Goal: Obtain resource: Download file/media

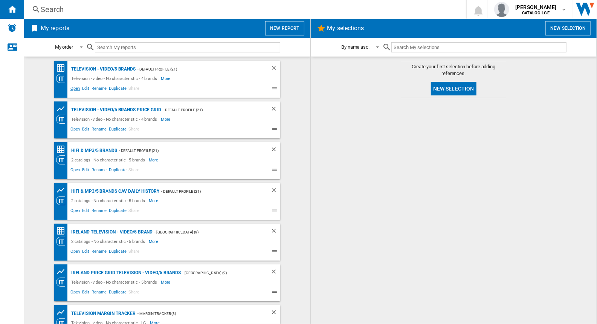
click at [73, 88] on span "Open" at bounding box center [75, 89] width 12 height 9
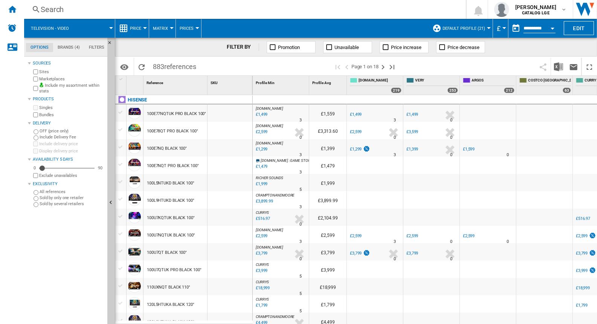
click at [554, 28] on div "Open calendar" at bounding box center [553, 29] width 4 height 2
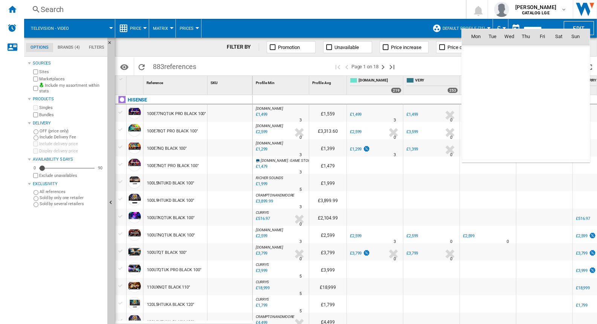
scroll to position [3595, 0]
click at [496, 118] on span "26" at bounding box center [493, 119] width 16 height 16
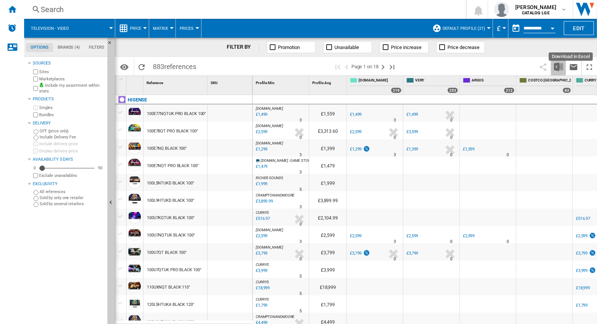
click at [558, 69] on img "Download in Excel" at bounding box center [558, 66] width 9 height 9
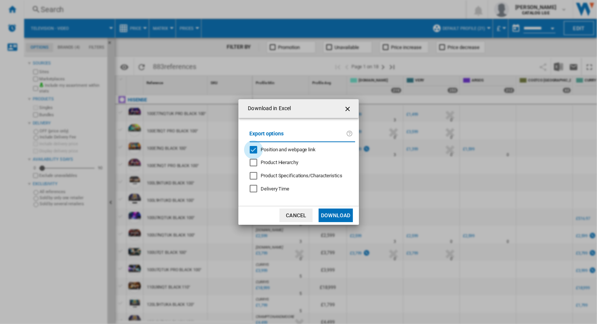
click at [255, 151] on div "Position and webpage link" at bounding box center [254, 150] width 8 height 8
click at [333, 214] on button "Download" at bounding box center [336, 215] width 34 height 14
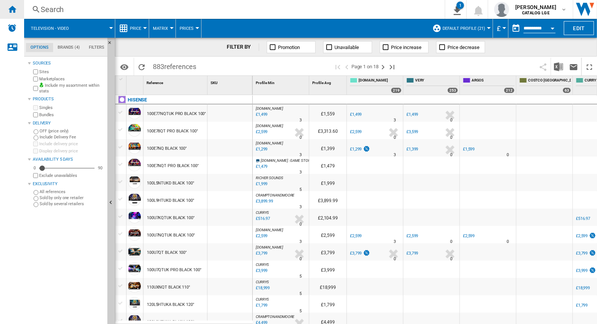
click at [11, 11] on ng-md-icon "Home" at bounding box center [12, 9] width 9 height 9
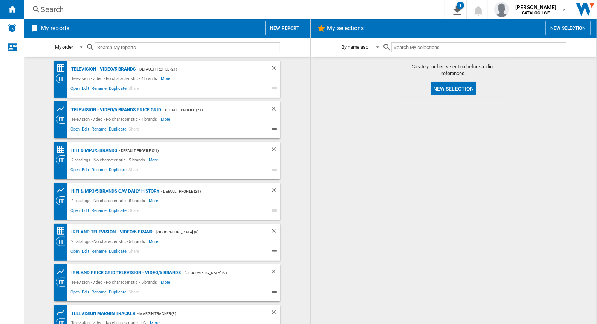
click at [73, 129] on span "Open" at bounding box center [75, 129] width 12 height 9
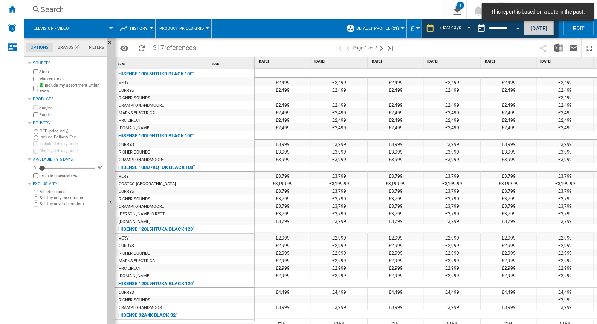
click at [528, 28] on button "[DATE]" at bounding box center [539, 28] width 30 height 14
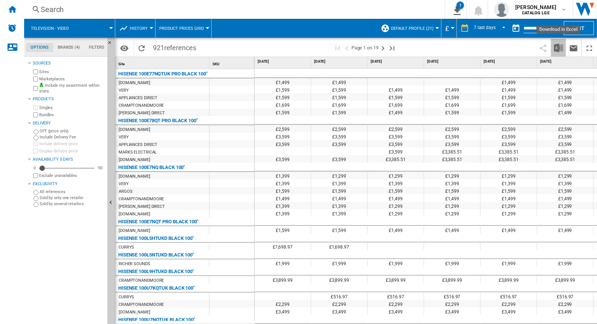
click at [558, 46] on img "Download in Excel" at bounding box center [558, 47] width 9 height 9
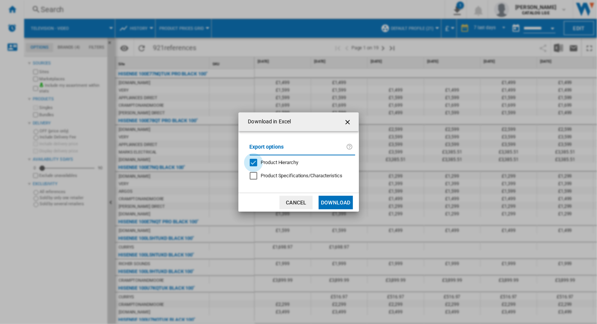
click at [256, 162] on div "Product Hierarchy" at bounding box center [254, 163] width 8 height 8
click at [334, 202] on button "Download" at bounding box center [336, 203] width 34 height 14
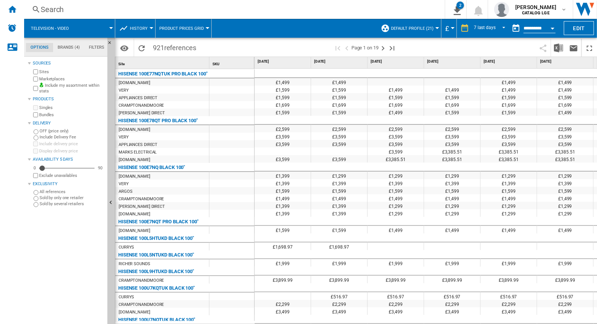
click at [376, 10] on div "Search" at bounding box center [233, 9] width 385 height 11
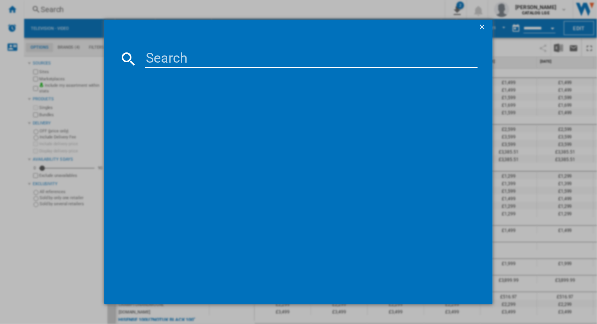
click at [479, 25] on ng-md-icon "getI18NText('BUTTONS.CLOSE_DIALOG')" at bounding box center [483, 27] width 9 height 9
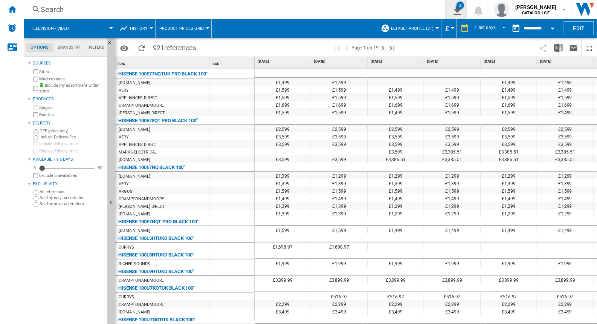
click at [464, 8] on div "2" at bounding box center [461, 6] width 8 height 8
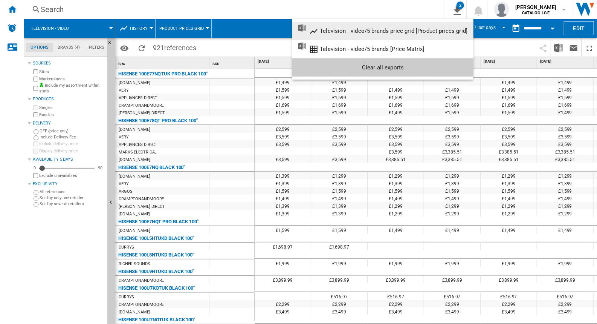
click at [433, 8] on md-backdrop at bounding box center [298, 162] width 597 height 324
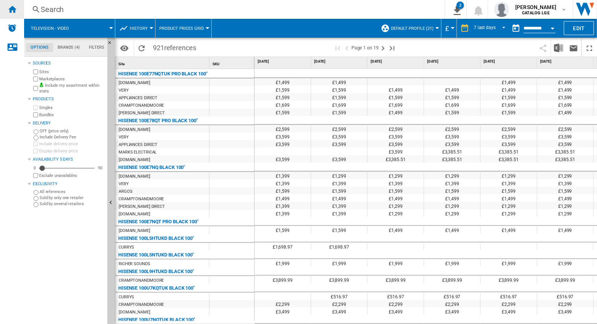
click at [16, 10] on ng-md-icon "Home" at bounding box center [12, 9] width 9 height 9
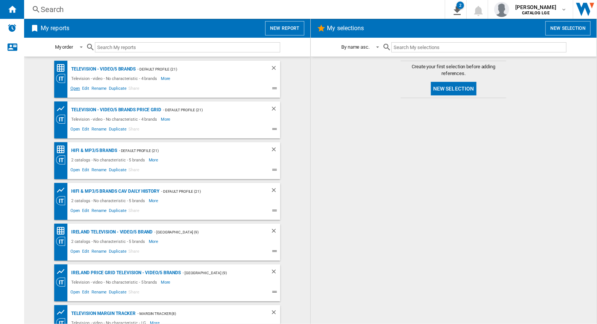
click at [74, 89] on span "Open" at bounding box center [75, 89] width 12 height 9
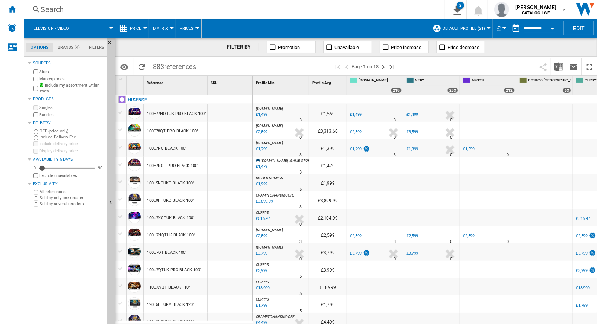
click at [552, 29] on button "Open calendar" at bounding box center [553, 27] width 14 height 14
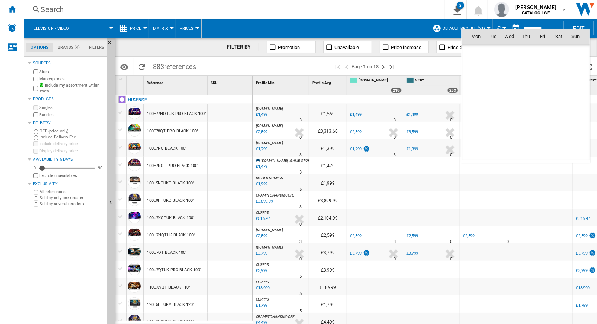
scroll to position [3595, 0]
click at [576, 105] on span "24" at bounding box center [575, 102] width 15 height 15
type input "**********"
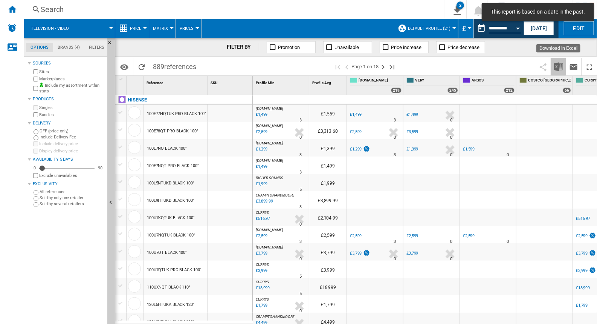
click at [557, 66] on img "Download in Excel" at bounding box center [558, 66] width 9 height 9
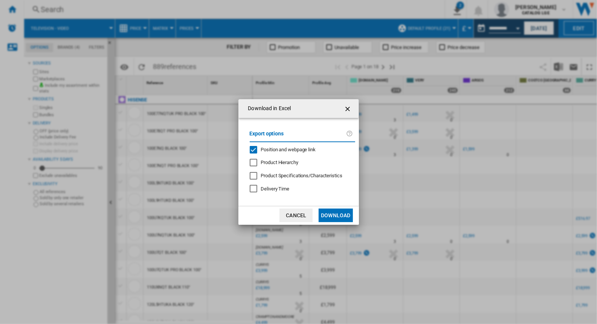
click at [254, 148] on div "Position and webpage link" at bounding box center [254, 150] width 8 height 8
click at [338, 217] on button "Download" at bounding box center [336, 215] width 34 height 14
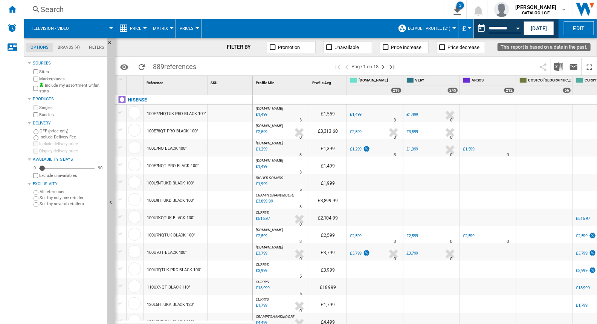
click at [520, 28] on div "Open calendar" at bounding box center [518, 29] width 4 height 2
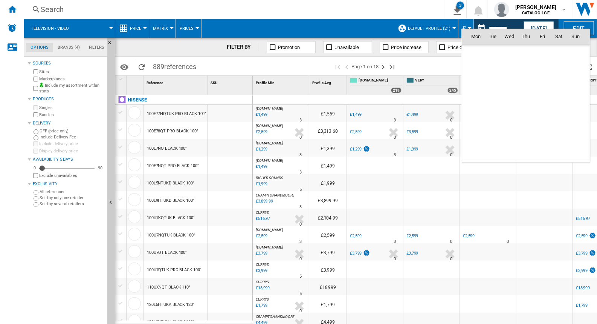
scroll to position [3595, 0]
click at [562, 101] on span "23" at bounding box center [559, 102] width 15 height 15
type input "**********"
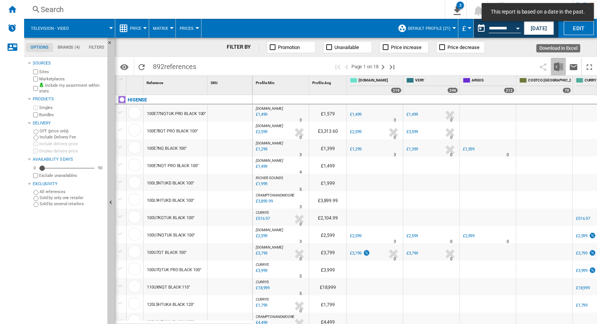
click at [558, 66] on img "Download in Excel" at bounding box center [558, 66] width 9 height 9
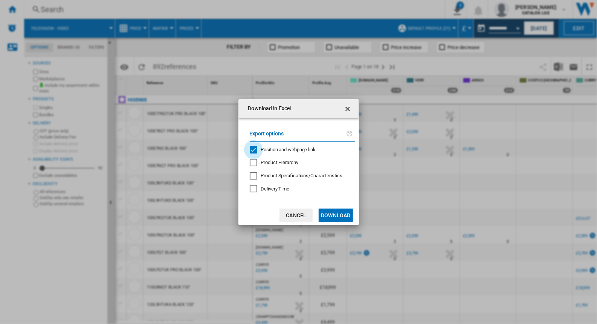
click at [255, 148] on div "Position and webpage link" at bounding box center [254, 150] width 8 height 8
click at [330, 216] on button "Download" at bounding box center [336, 215] width 34 height 14
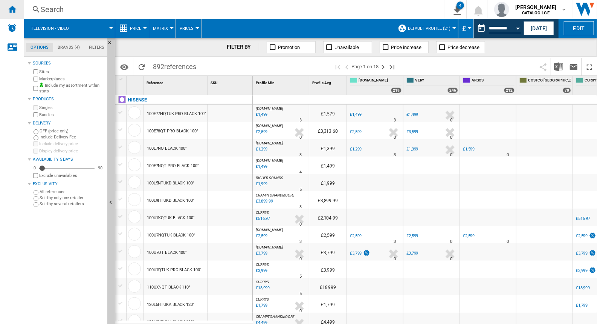
click at [14, 10] on ng-md-icon "Home" at bounding box center [12, 9] width 9 height 9
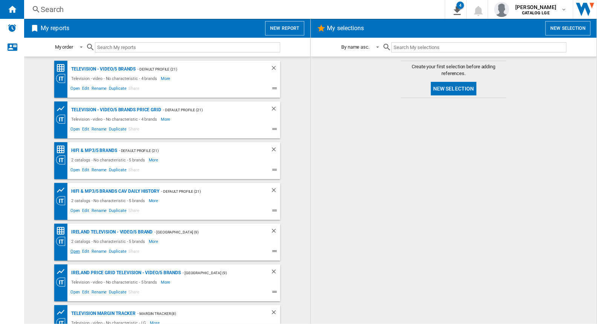
click at [74, 251] on span "Open" at bounding box center [75, 252] width 12 height 9
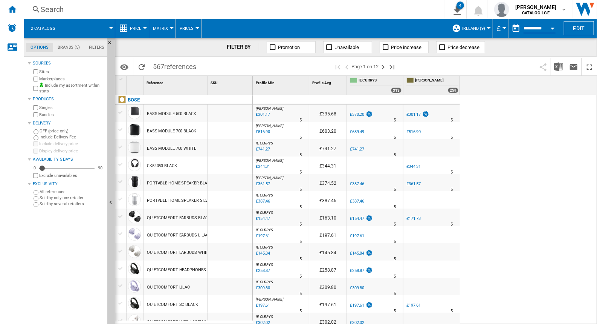
click at [501, 28] on button "£" at bounding box center [501, 28] width 8 height 19
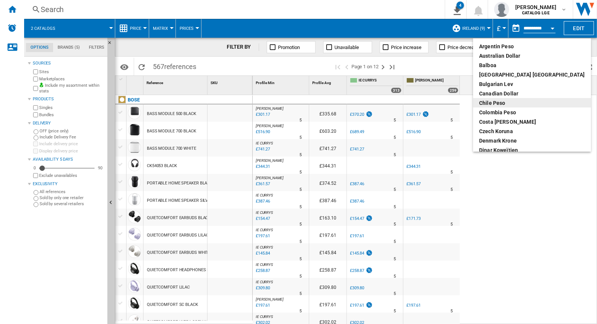
scroll to position [113, 0]
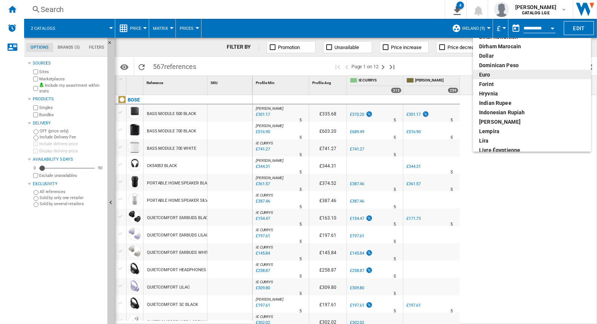
click at [496, 74] on div "euro" at bounding box center [532, 75] width 106 height 8
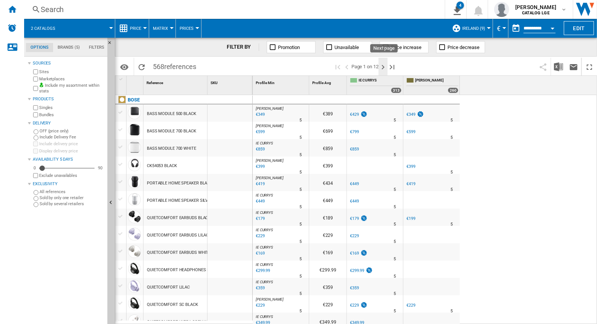
click at [382, 68] on ng-md-icon "Next page" at bounding box center [383, 67] width 9 height 9
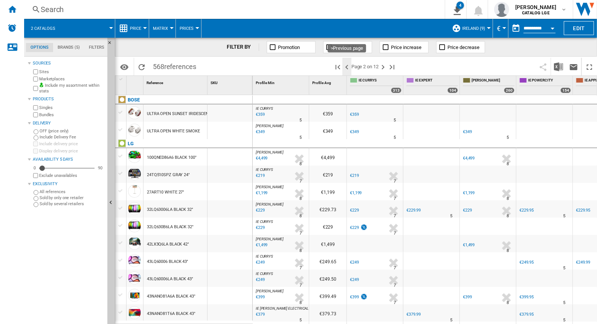
click at [349, 67] on ng-md-icon ">Previous page" at bounding box center [347, 67] width 9 height 9
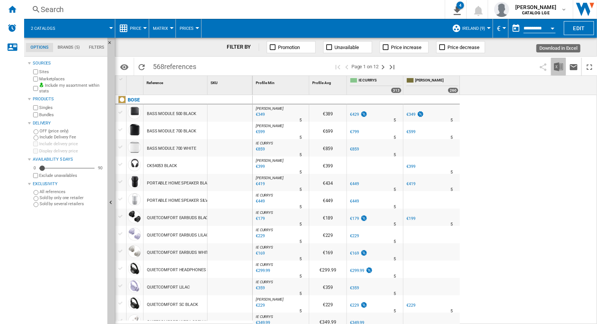
click at [557, 67] on img "Download in Excel" at bounding box center [558, 66] width 9 height 9
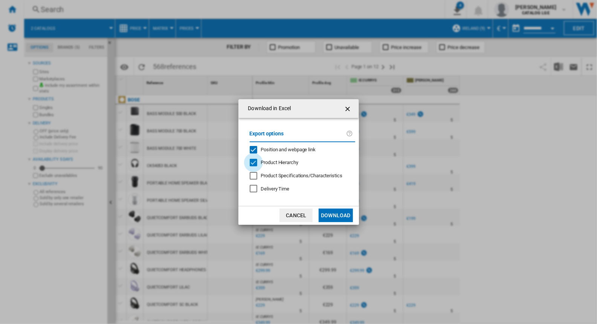
click at [256, 160] on div "Product Hierarchy" at bounding box center [254, 163] width 8 height 8
click at [255, 149] on div "Position and webpage link" at bounding box center [254, 150] width 8 height 8
click at [330, 215] on button "Download" at bounding box center [336, 215] width 34 height 14
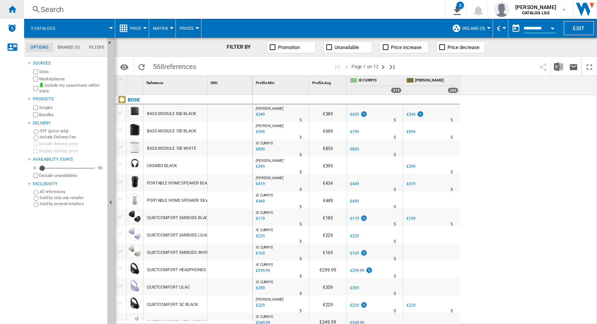
click at [11, 8] on ng-md-icon "Home" at bounding box center [12, 9] width 9 height 9
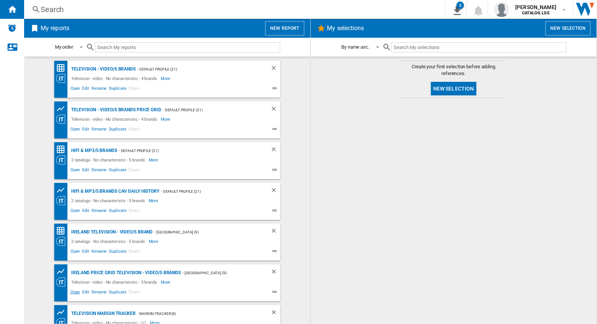
click at [74, 290] on span "Open" at bounding box center [75, 292] width 12 height 9
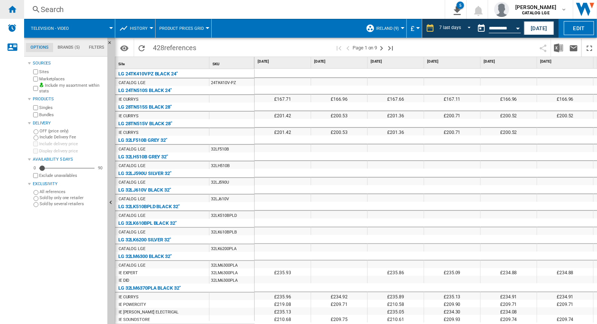
click at [9, 11] on ng-md-icon "Home" at bounding box center [12, 9] width 9 height 9
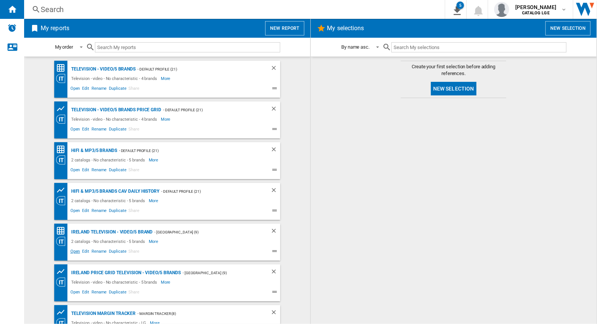
click at [73, 251] on span "Open" at bounding box center [75, 252] width 12 height 9
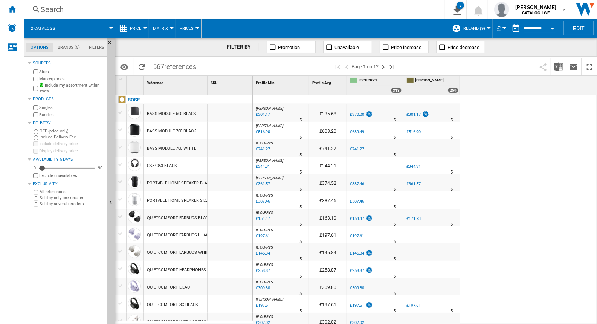
click at [487, 31] on button "Ireland (9)" at bounding box center [475, 28] width 27 height 19
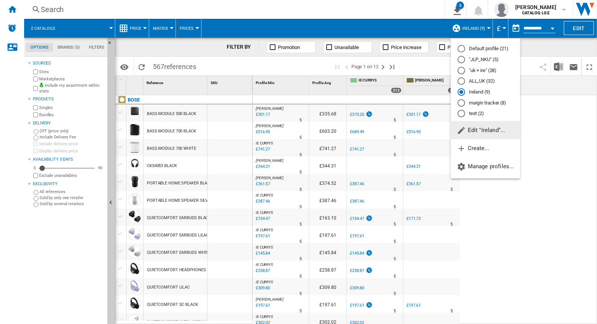
click at [500, 27] on md-backdrop at bounding box center [298, 162] width 597 height 324
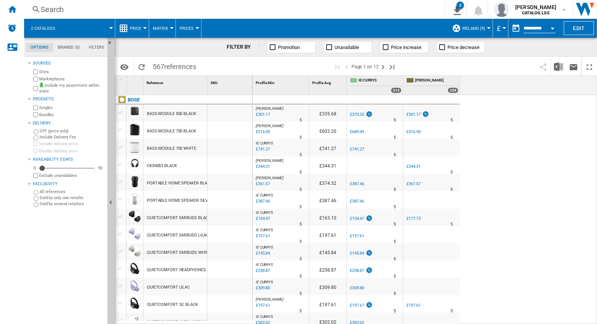
click at [503, 27] on div "Currency" at bounding box center [505, 28] width 4 height 2
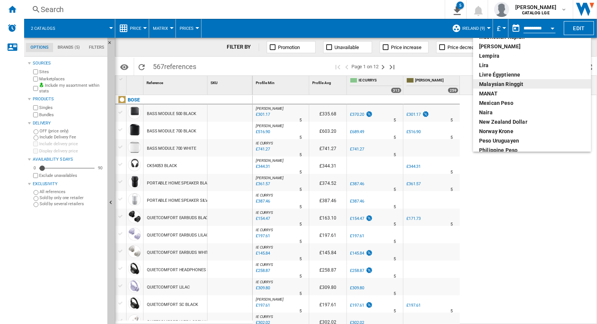
scroll to position [113, 0]
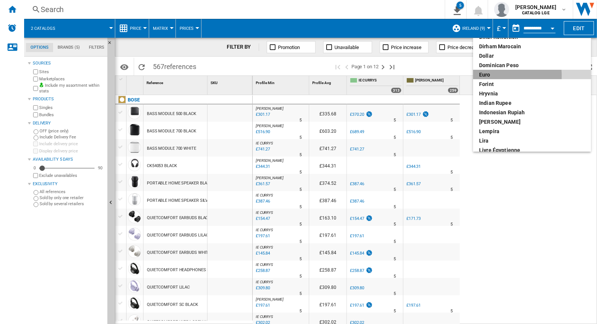
click at [488, 76] on div "euro" at bounding box center [532, 75] width 106 height 8
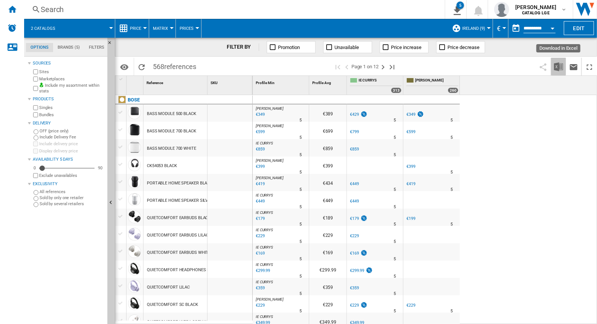
click at [557, 68] on img "Download in Excel" at bounding box center [558, 66] width 9 height 9
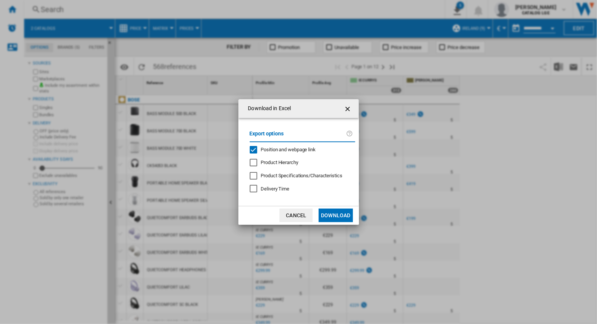
click at [255, 150] on div "Position and webpage link" at bounding box center [254, 150] width 8 height 8
click at [335, 215] on button "Download" at bounding box center [336, 215] width 34 height 14
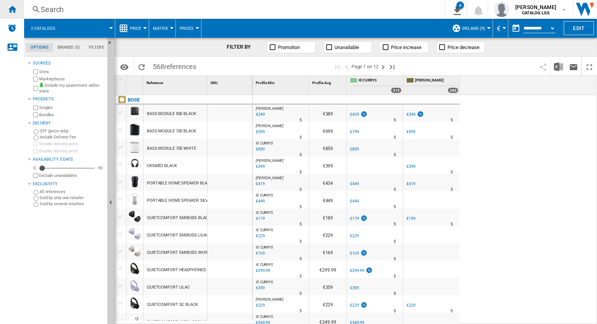
click at [13, 5] on ng-md-icon "Home" at bounding box center [12, 9] width 9 height 9
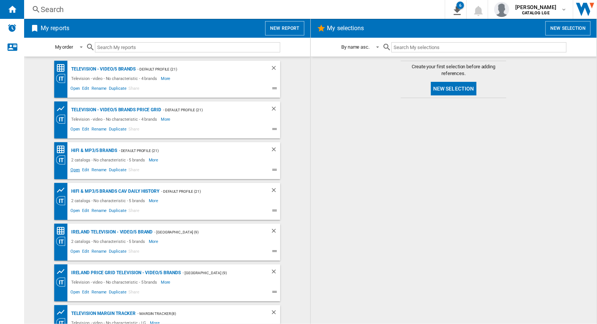
click at [69, 168] on span "Open" at bounding box center [75, 170] width 12 height 9
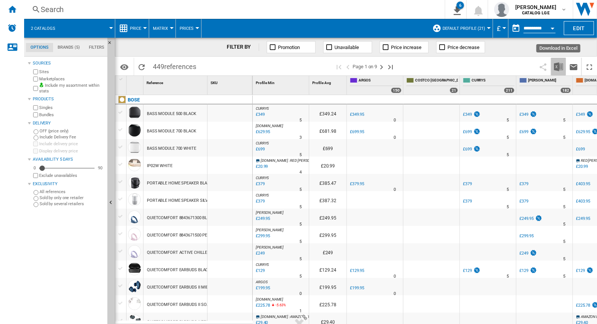
click at [557, 68] on img "Download in Excel" at bounding box center [558, 66] width 9 height 9
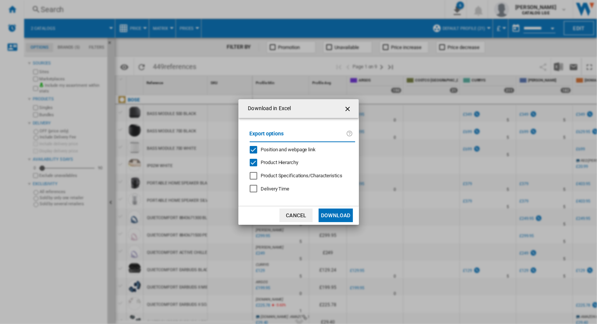
click at [264, 165] on span "Product Hierarchy" at bounding box center [279, 162] width 37 height 6
click at [251, 149] on div "Position and webpage link" at bounding box center [254, 150] width 8 height 8
click at [338, 213] on button "Download" at bounding box center [336, 215] width 34 height 14
